Goal: Find specific page/section: Find specific page/section

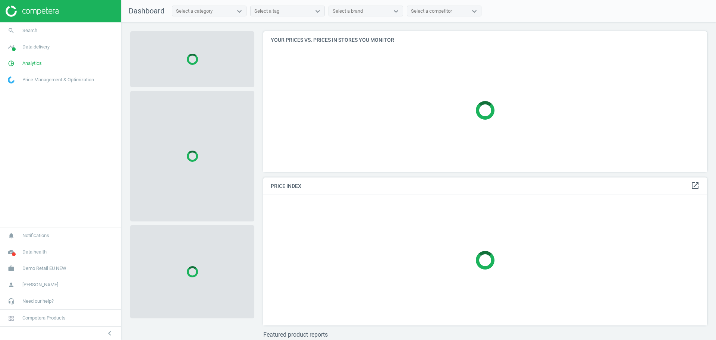
scroll to position [155, 451]
click at [59, 267] on span "Demo Retail EU NEW" at bounding box center [44, 268] width 44 height 7
click at [27, 248] on span "Switch campaign" at bounding box center [24, 246] width 33 height 6
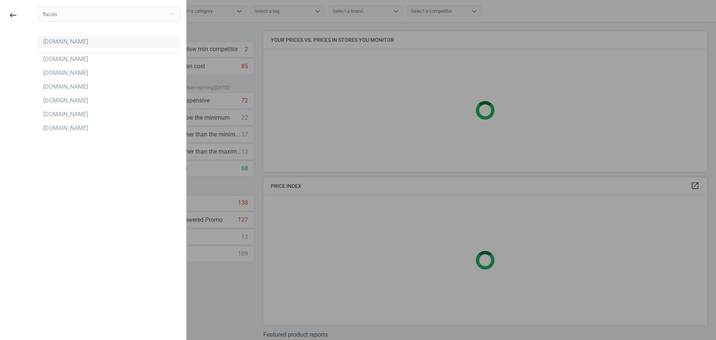
type input "flaconi"
click at [68, 44] on div "Flaconi.de" at bounding box center [65, 42] width 45 height 8
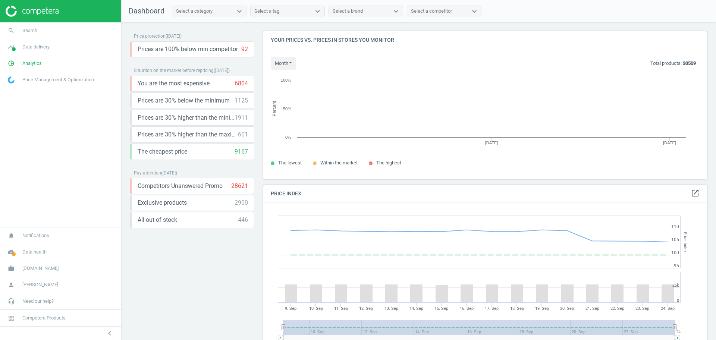
scroll to position [162, 451]
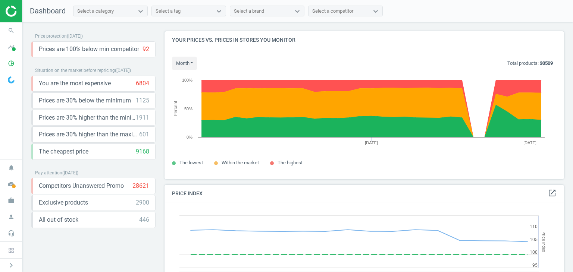
scroll to position [159, 405]
click at [13, 264] on icon "chevron_right" at bounding box center [11, 265] width 9 height 9
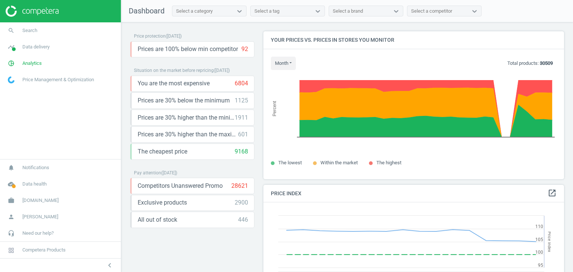
scroll to position [183, 306]
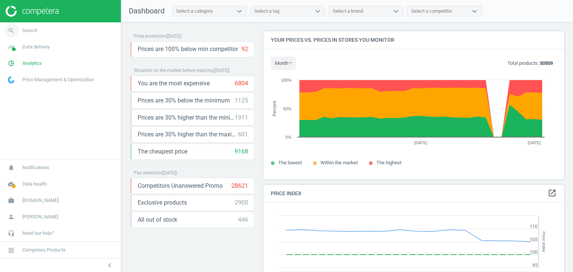
click at [32, 27] on link "search Search" at bounding box center [60, 30] width 121 height 16
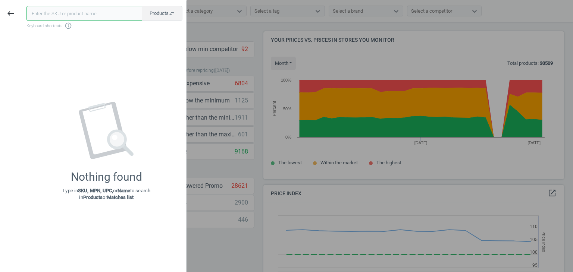
paste input "80072739-150"
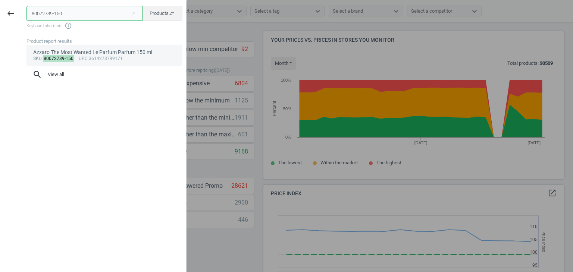
type input "80072739-150"
click at [94, 50] on div "Azzaro The Most Wanted Le Parfum Parfum 150 ml" at bounding box center [104, 52] width 143 height 7
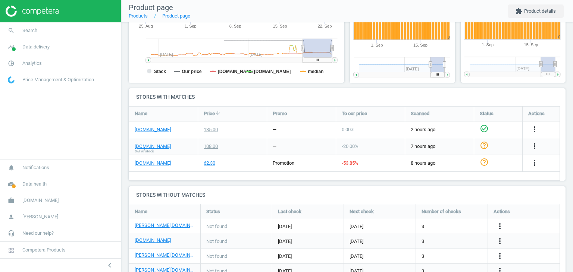
scroll to position [188, 0]
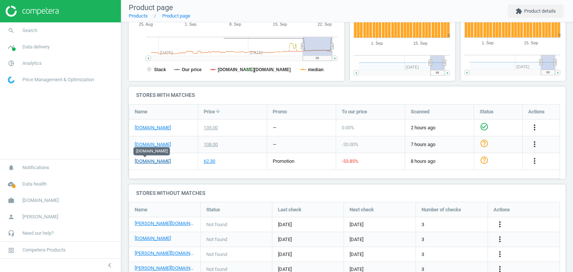
click at [152, 160] on link "notino.de" at bounding box center [153, 161] width 36 height 7
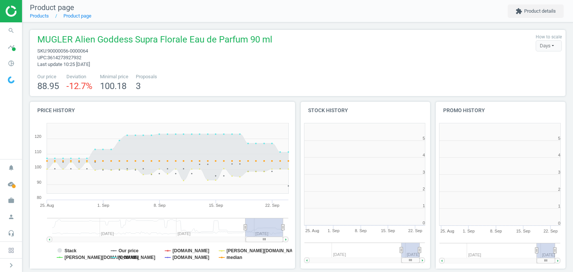
scroll to position [161, 139]
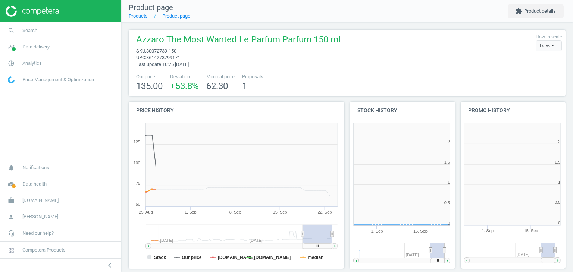
scroll to position [161, 115]
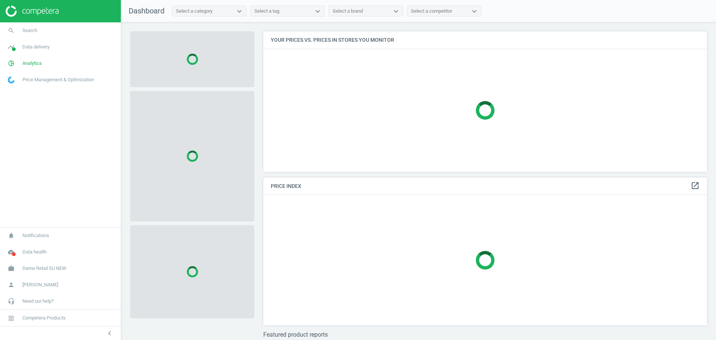
scroll to position [155, 451]
click at [44, 269] on span "Demo Retail EU NEW" at bounding box center [44, 268] width 44 height 7
click at [26, 246] on span "Switch campaign" at bounding box center [24, 246] width 33 height 6
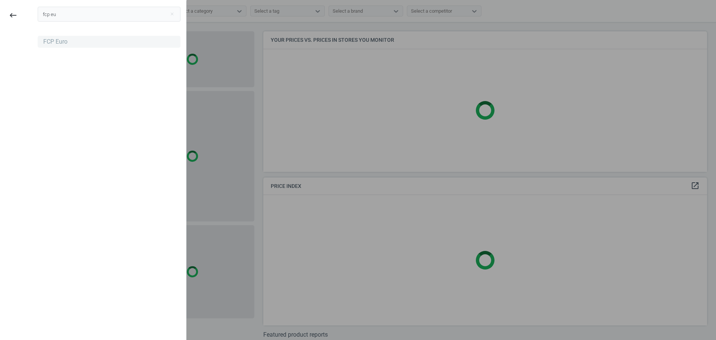
type input "fcp eu"
click at [48, 43] on div "FCP Euro" at bounding box center [55, 42] width 24 height 8
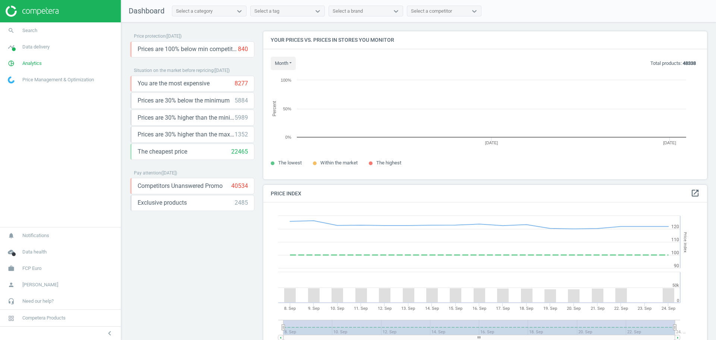
scroll to position [162, 451]
